Goal: Task Accomplishment & Management: Complete application form

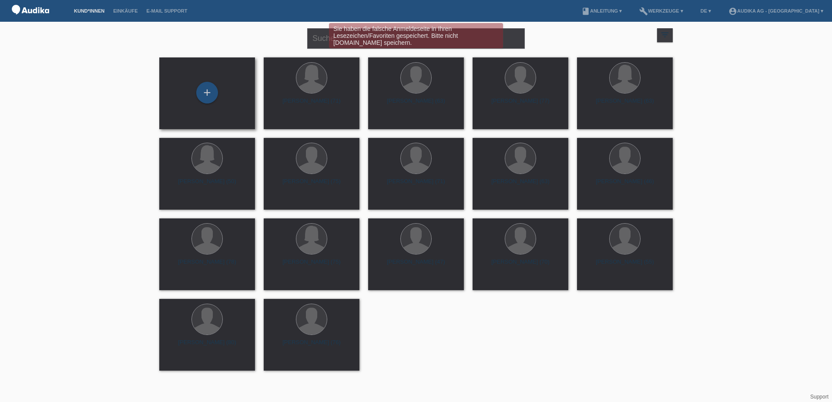
click at [218, 89] on div "+" at bounding box center [207, 93] width 82 height 23
click at [213, 92] on div "+" at bounding box center [207, 93] width 22 height 22
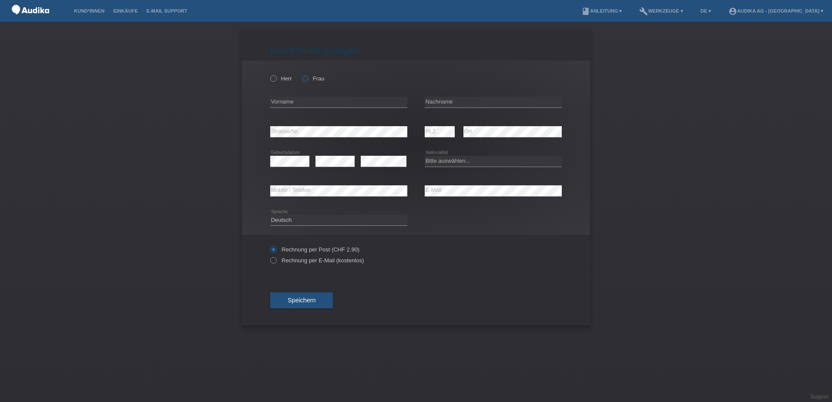
click at [301, 74] on icon at bounding box center [301, 74] width 0 height 0
click at [308, 77] on input "Frau" at bounding box center [305, 78] width 6 height 6
radio input "true"
click at [295, 99] on input "text" at bounding box center [338, 102] width 137 height 11
type input "[PERSON_NAME]"
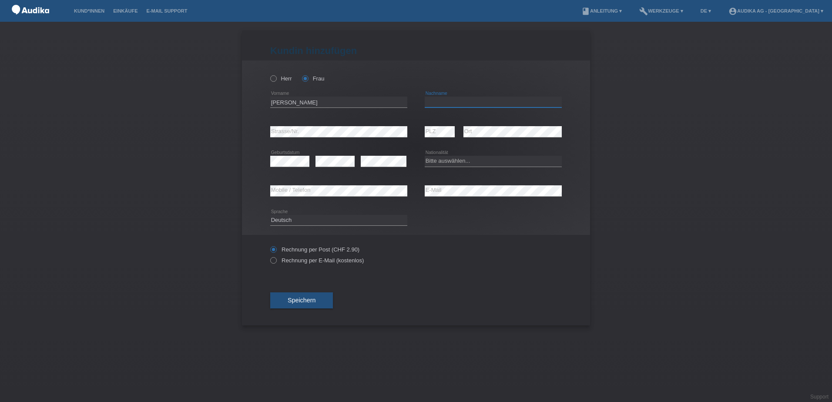
click at [438, 103] on input "text" at bounding box center [493, 102] width 137 height 11
type input "[DATE]"
click at [337, 169] on div "error" at bounding box center [334, 162] width 39 height 30
click at [465, 168] on div "Bitte auswählen... Schweiz Deutschland Liechtenstein Österreich ------------ Af…" at bounding box center [493, 162] width 137 height 30
click at [472, 166] on select "Bitte auswählen... Schweiz Deutschland Liechtenstein Österreich ------------ Af…" at bounding box center [493, 161] width 137 height 10
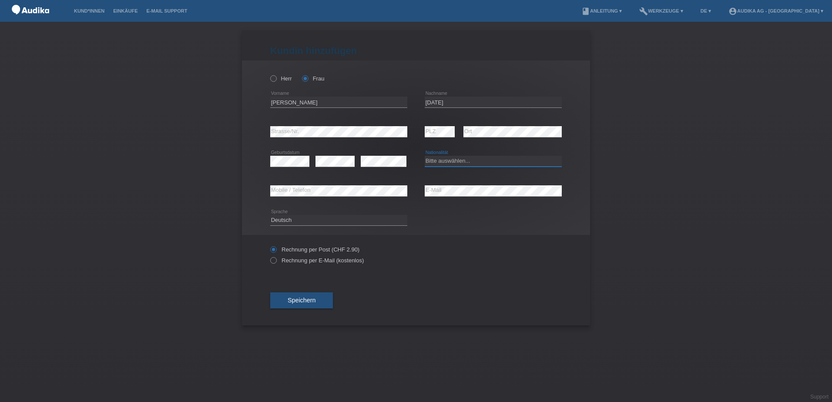
select select "CH"
click at [425, 156] on select "Bitte auswählen... Schweiz Deutschland Liechtenstein Österreich ------------ Af…" at bounding box center [493, 161] width 137 height 10
click at [390, 118] on div "error Strasse/Nr. error PLZ error Ort" at bounding box center [415, 132] width 291 height 30
click at [310, 303] on span "Speichern" at bounding box center [302, 300] width 28 height 7
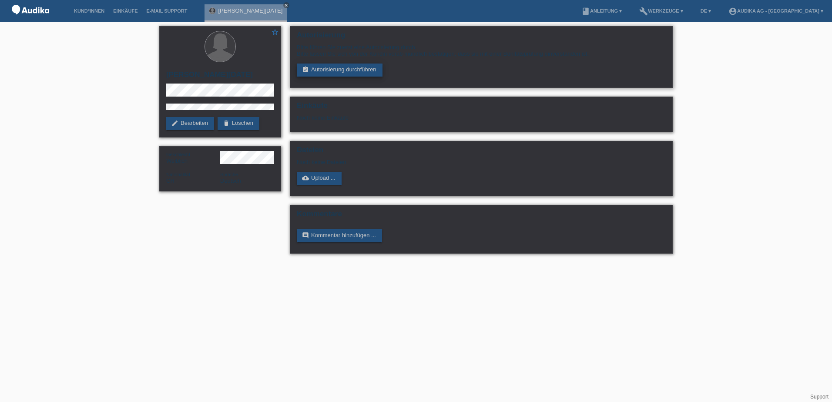
click at [354, 70] on link "assignment_turned_in Autorisierung durchführen" at bounding box center [340, 70] width 86 height 13
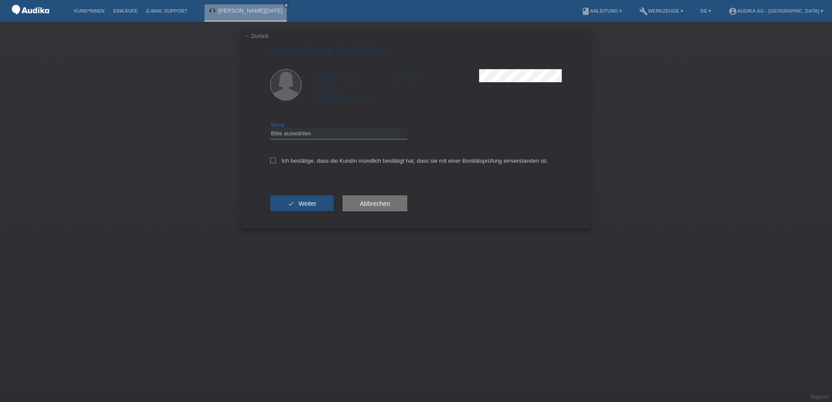
click at [329, 130] on select "Bitte auswählen CHF 1.00 - CHF 499.00 CHF 500.00 - CHF 1'999.00 CHF 2'000.00 - …" at bounding box center [338, 133] width 137 height 10
select select "3"
click at [270, 128] on select "Bitte auswählen CHF 1.00 - CHF 499.00 CHF 500.00 - CHF 1'999.00 CHF 2'000.00 - …" at bounding box center [338, 133] width 137 height 10
click at [285, 166] on div "Ich bestätige, dass die Kundin mündlich bestätigt hat, dass sie mit einer Bonit…" at bounding box center [415, 164] width 291 height 30
click at [284, 164] on label "Ich bestätige, dass die Kundin mündlich bestätigt hat, dass sie mit einer Bonit…" at bounding box center [409, 160] width 278 height 7
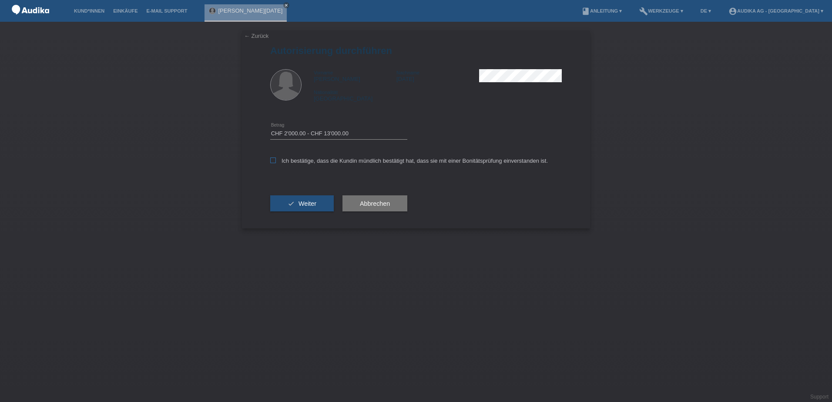
click at [276, 163] on input "Ich bestätige, dass die Kundin mündlich bestätigt hat, dass sie mit einer Bonit…" at bounding box center [273, 160] width 6 height 6
checkbox input "true"
click at [287, 201] on button "check Weiter" at bounding box center [302, 203] width 64 height 17
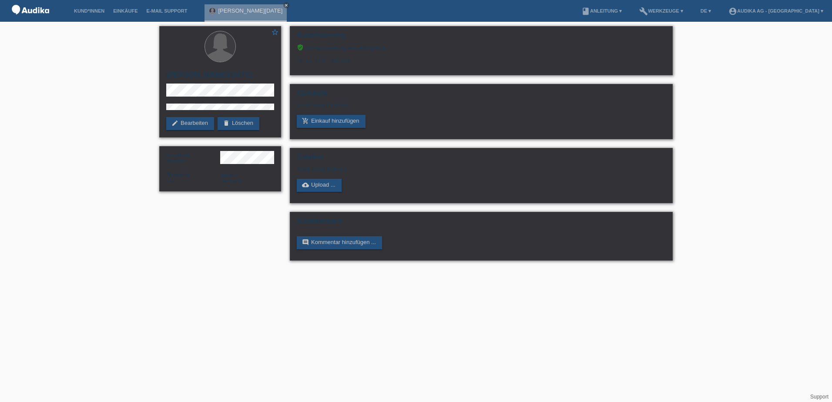
click at [739, 57] on div "star_border [PERSON_NAME][DATE] edit Bearbeiten delete Löschen Geschlecht Weibl…" at bounding box center [416, 145] width 832 height 247
click at [687, 13] on link "build Werkzeuge ▾" at bounding box center [661, 10] width 53 height 5
click at [682, 31] on span "Raten-Kalkulator" at bounding box center [695, 33] width 45 height 10
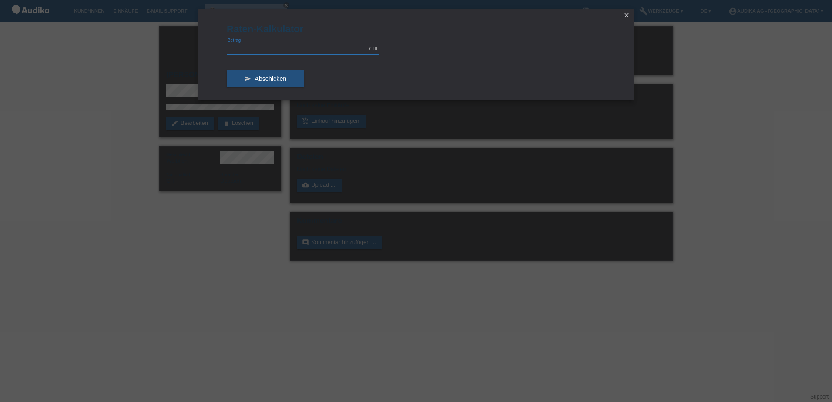
click at [276, 50] on input "text" at bounding box center [303, 48] width 152 height 11
click at [266, 80] on span "Abschicken" at bounding box center [270, 78] width 32 height 7
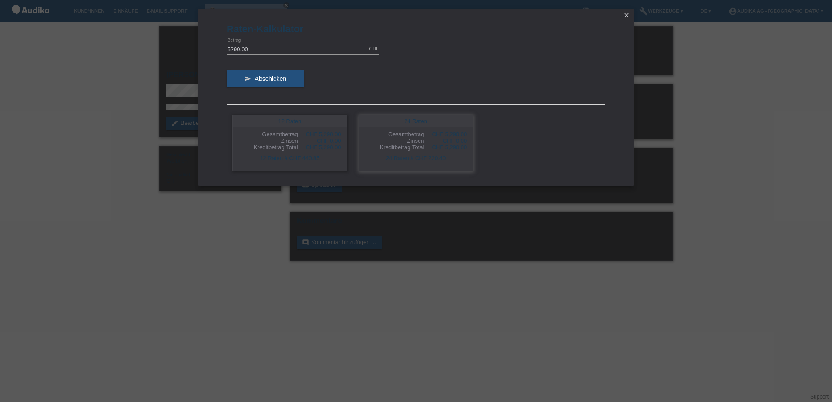
click at [431, 126] on div "24 Raten" at bounding box center [416, 121] width 114 height 12
drag, startPoint x: 431, startPoint y: 126, endPoint x: 412, endPoint y: 81, distance: 49.1
click at [412, 81] on div "send Abschicken" at bounding box center [416, 82] width 378 height 36
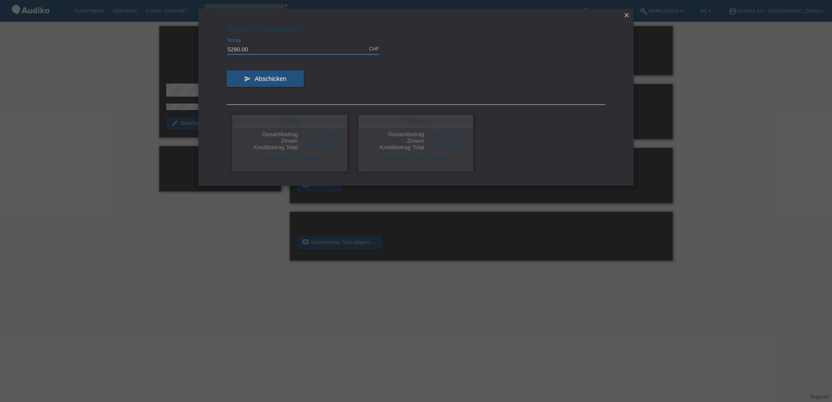
click at [284, 51] on input "5290.00" at bounding box center [303, 48] width 152 height 11
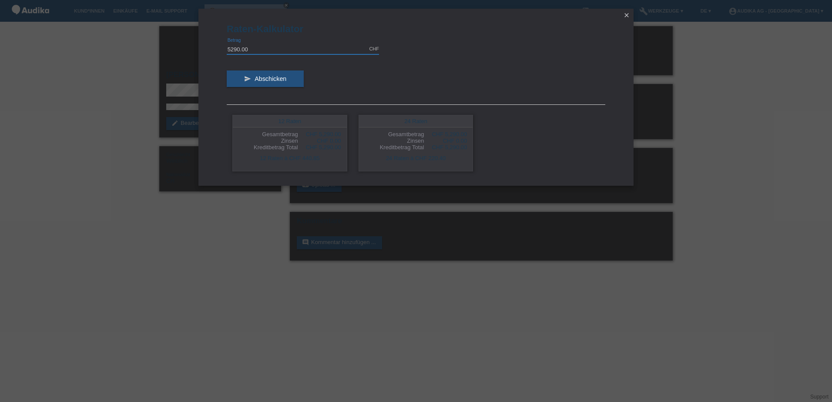
click at [284, 51] on input "5290.00" at bounding box center [303, 48] width 152 height 11
click at [416, 56] on form "Raten-Kalkulator 5290.00 CHF error [GEOGRAPHIC_DATA] send Abschicken 12 Raten G…" at bounding box center [416, 104] width 378 height 162
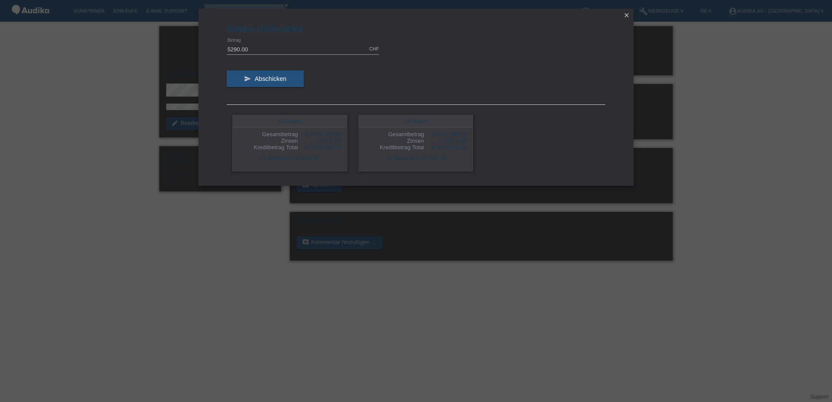
drag, startPoint x: 419, startPoint y: 20, endPoint x: 389, endPoint y: 37, distance: 34.5
click at [419, 20] on div "Raten-Kalkulator 5290.00 CHF error [GEOGRAPHIC_DATA] send Abschicken 12 Raten G…" at bounding box center [415, 97] width 435 height 177
click at [254, 44] on input "5290.00" at bounding box center [303, 48] width 152 height 11
click at [254, 45] on input "5290.00" at bounding box center [303, 48] width 152 height 11
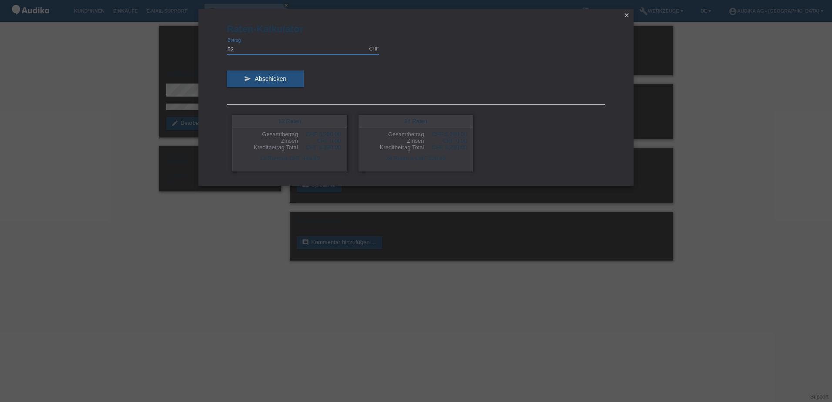
type input "5"
type input "4850.00"
click at [418, 131] on div "Gesamtbetrag" at bounding box center [394, 134] width 60 height 7
click at [511, 119] on div "12 Raten Gesamtbetrag CHF 4,850.00 Zinsen CHF 0.00 Kreditbetrag Total CHF 4,850…" at bounding box center [416, 143] width 378 height 68
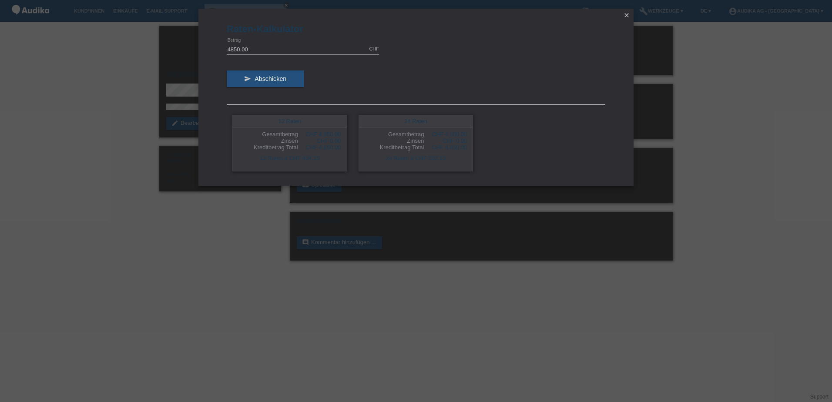
click at [511, 119] on div "12 Raten Gesamtbetrag CHF 4,850.00 Zinsen CHF 0.00 Kreditbetrag Total CHF 4,850…" at bounding box center [416, 143] width 378 height 68
click at [506, 156] on div "12 Raten Gesamtbetrag CHF 4,850.00 Zinsen CHF 0.00 Kreditbetrag Total CHF 4,850…" at bounding box center [416, 143] width 378 height 68
click at [626, 16] on icon "close" at bounding box center [626, 15] width 7 height 7
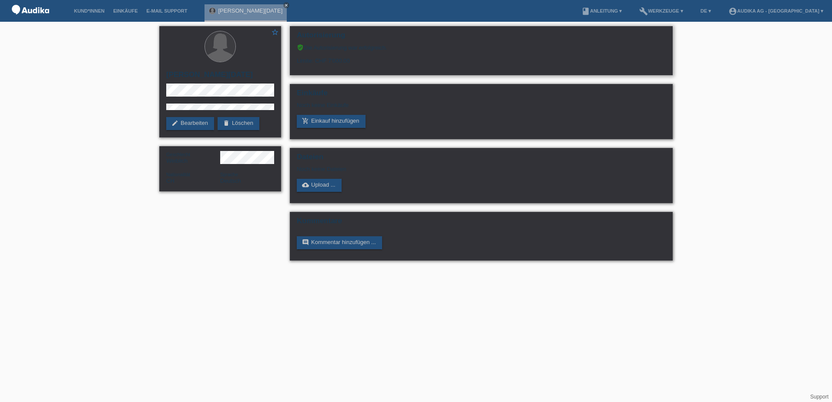
click at [521, 50] on div "verified_user Die Autorisierung war erfolgreich." at bounding box center [481, 47] width 369 height 7
click at [137, 269] on html "Kund*innen Einkäufe E-Mail Support [PERSON_NAME][DATE] close menu" at bounding box center [416, 134] width 832 height 269
